Goal: Find specific page/section: Find specific page/section

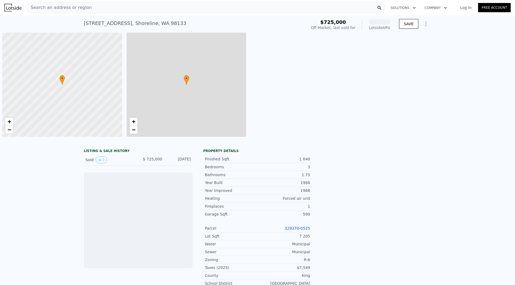
scroll to position [0, 2]
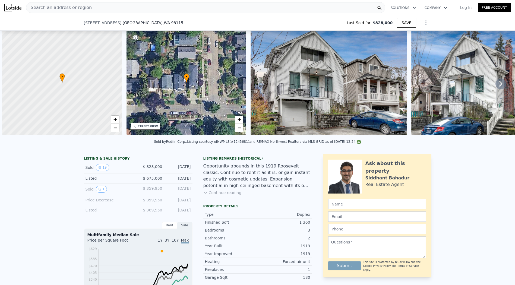
scroll to position [0, 2]
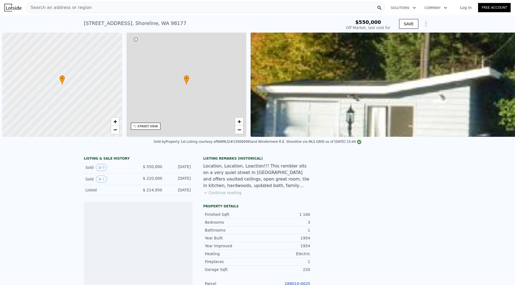
scroll to position [0, 2]
